Goal: Find specific page/section

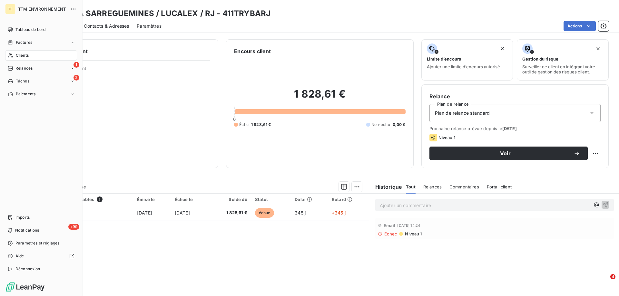
click at [25, 54] on span "Clients" at bounding box center [22, 56] width 13 height 6
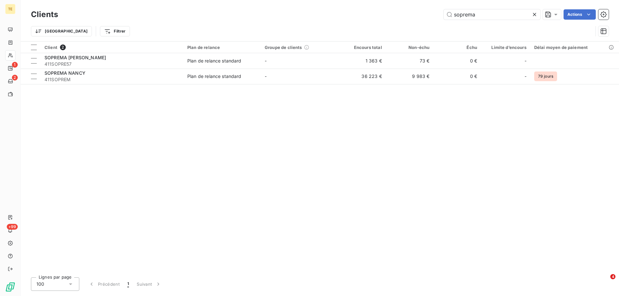
drag, startPoint x: 477, startPoint y: 18, endPoint x: 405, endPoint y: 16, distance: 71.9
click at [405, 16] on div "soprema Actions" at bounding box center [337, 14] width 543 height 10
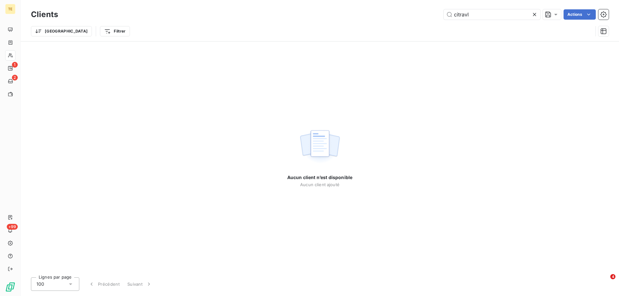
drag, startPoint x: 470, startPoint y: 17, endPoint x: 408, endPoint y: 18, distance: 61.3
click at [408, 18] on div "citravl Actions" at bounding box center [337, 14] width 543 height 10
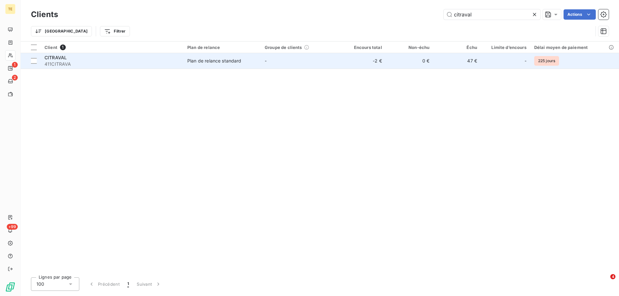
type input "citraval"
click at [62, 63] on span "411CITRAVA" at bounding box center [111, 64] width 135 height 6
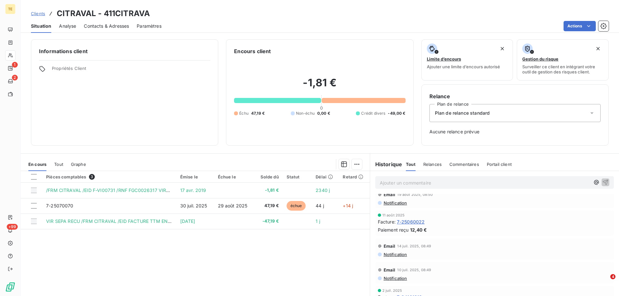
scroll to position [64, 0]
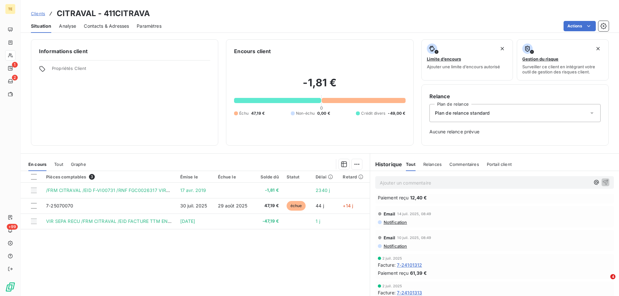
click at [457, 163] on span "Commentaires" at bounding box center [464, 164] width 30 height 5
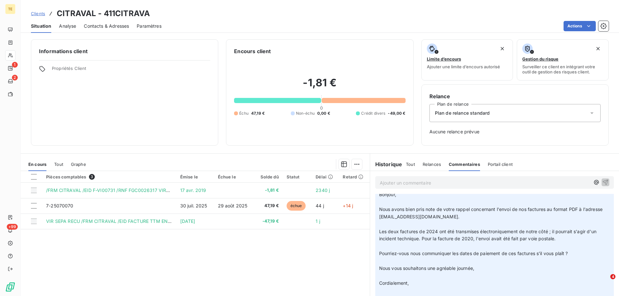
scroll to position [0, 0]
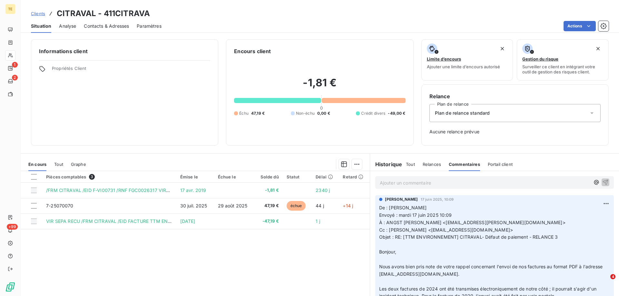
click at [423, 165] on span "Relances" at bounding box center [432, 164] width 18 height 5
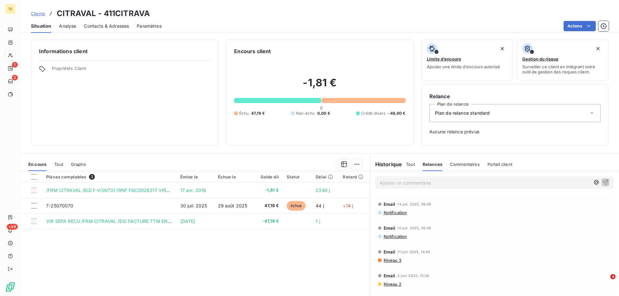
scroll to position [18, 0]
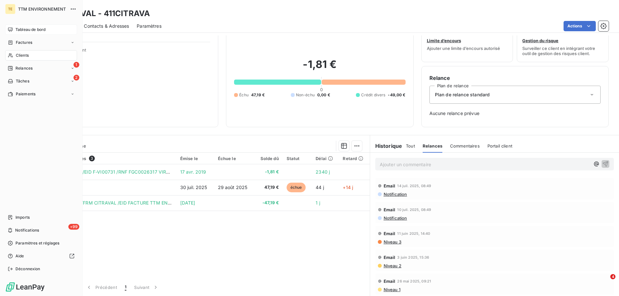
click at [30, 27] on span "Tableau de bord" at bounding box center [30, 30] width 30 height 6
